Goal: Find contact information: Find contact information

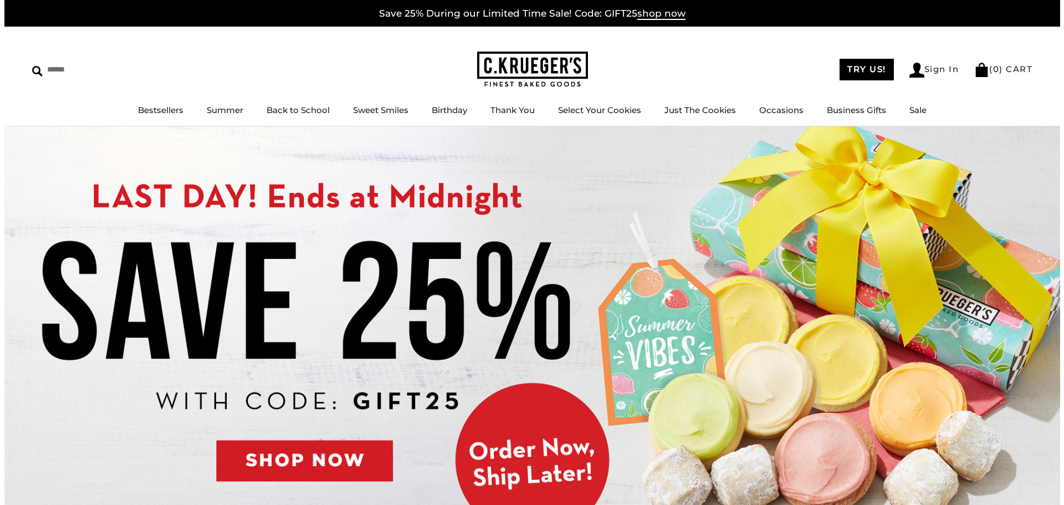
scroll to position [1, 0]
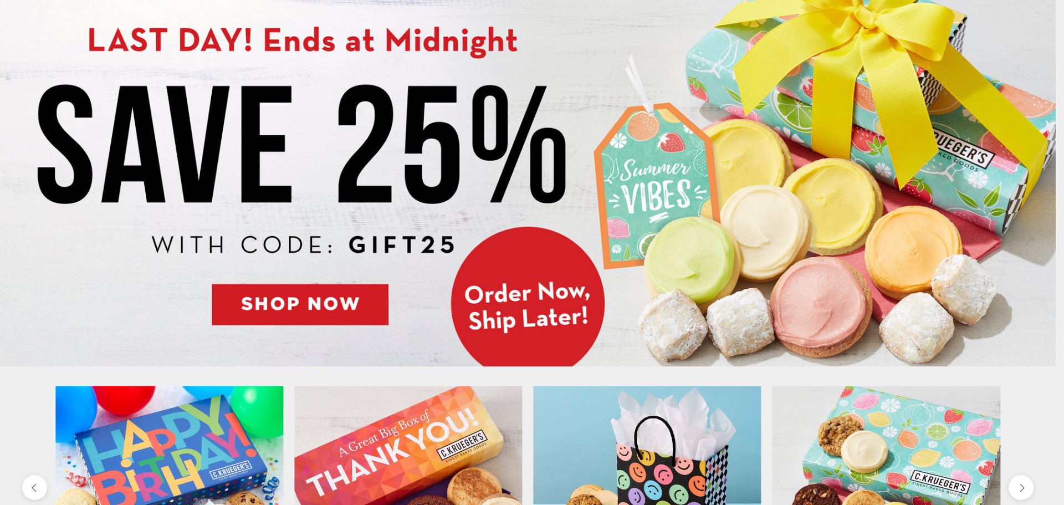
drag, startPoint x: 1058, startPoint y: 35, endPoint x: 917, endPoint y: 381, distance: 373.9
click at [917, 381] on html "Skip to content ****** Bestsellers Summer Summer Vibes Summer Garden Hello Suns…" at bounding box center [528, 251] width 1056 height 505
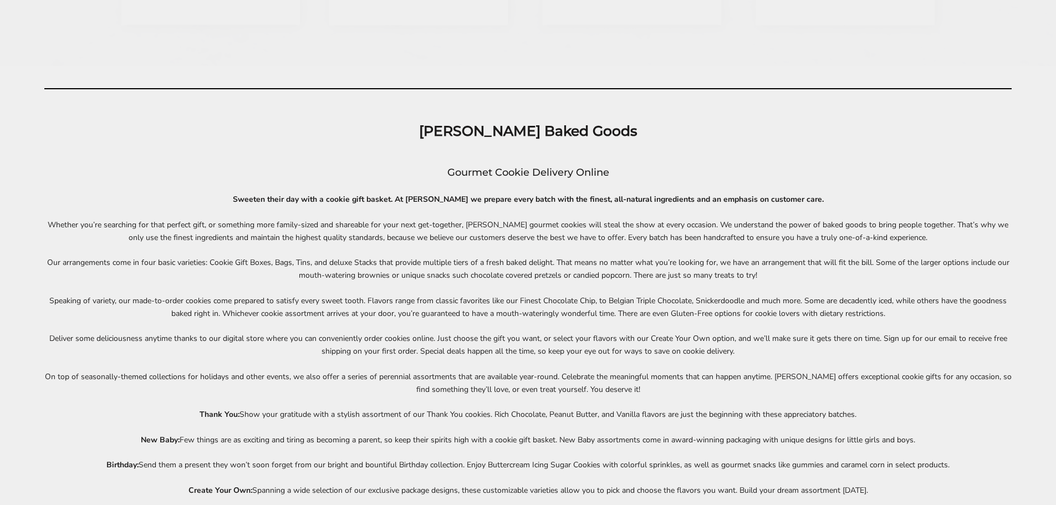
scroll to position [5175, 0]
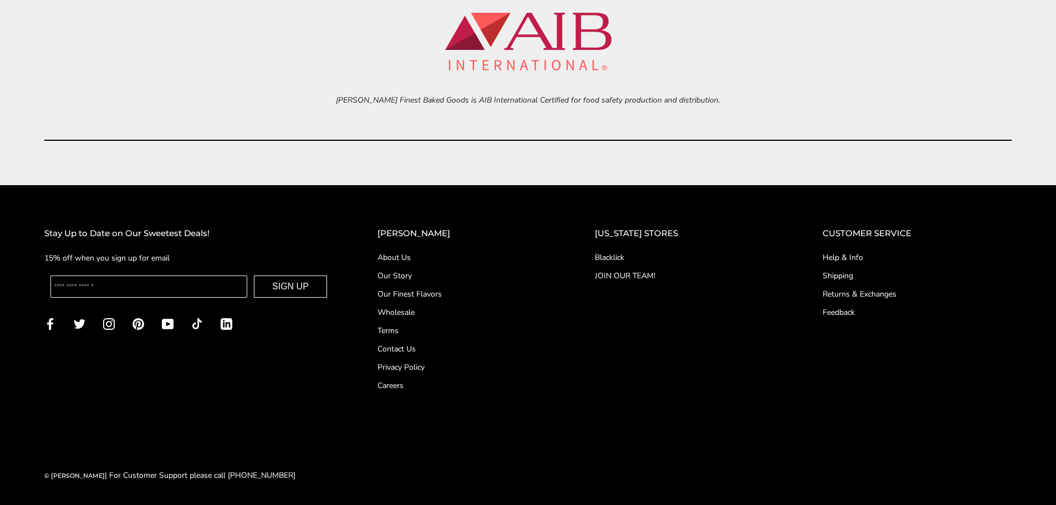
click at [416, 350] on link "Contact Us" at bounding box center [463, 349] width 173 height 12
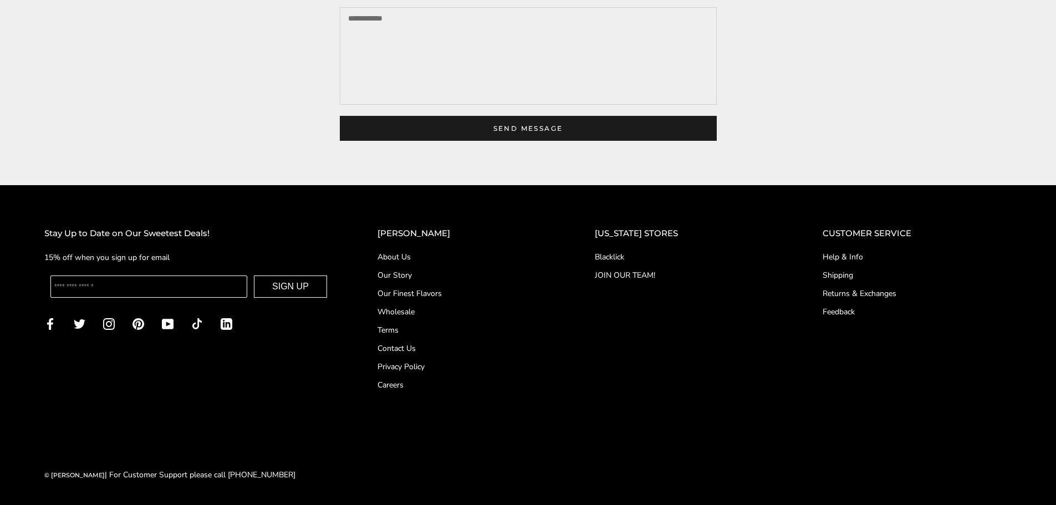
scroll to position [419, 0]
click at [621, 254] on link "Blacklick" at bounding box center [686, 257] width 183 height 12
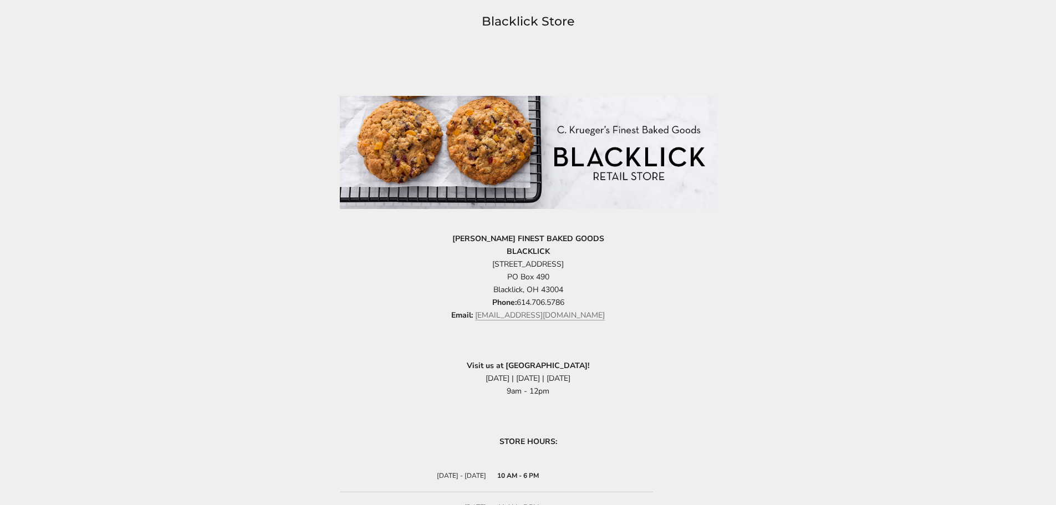
drag, startPoint x: 479, startPoint y: 262, endPoint x: 576, endPoint y: 268, distance: 97.2
click at [564, 268] on span "6845 Commerce Court Drive" at bounding box center [527, 264] width 71 height 11
copy span "6845 Commerce Court Drive"
click at [505, 290] on span "Blacklick, OH 43004" at bounding box center [528, 289] width 70 height 11
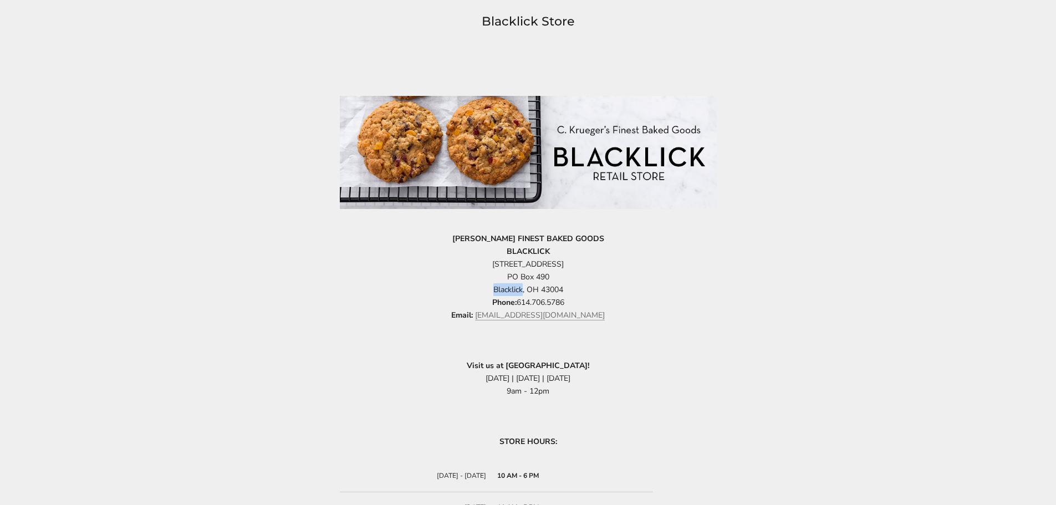
copy span "Blacklick"
click at [533, 290] on span "Blacklick, OH 43004" at bounding box center [528, 289] width 70 height 11
copy span "OH"
click at [557, 291] on span "Blacklick, OH 43004" at bounding box center [528, 289] width 70 height 11
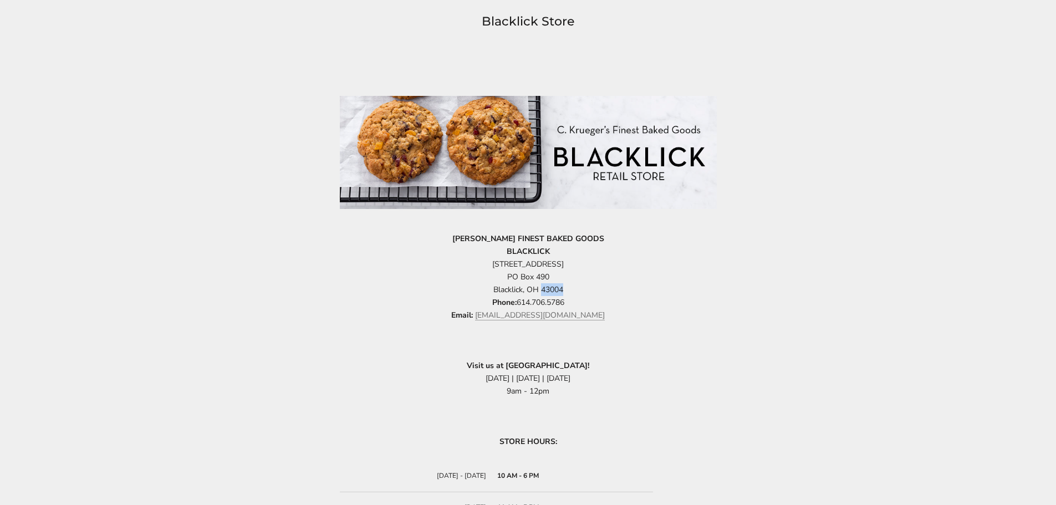
click at [557, 291] on span "Blacklick, OH 43004" at bounding box center [528, 289] width 70 height 11
copy span "43004"
